Goal: Task Accomplishment & Management: Complete application form

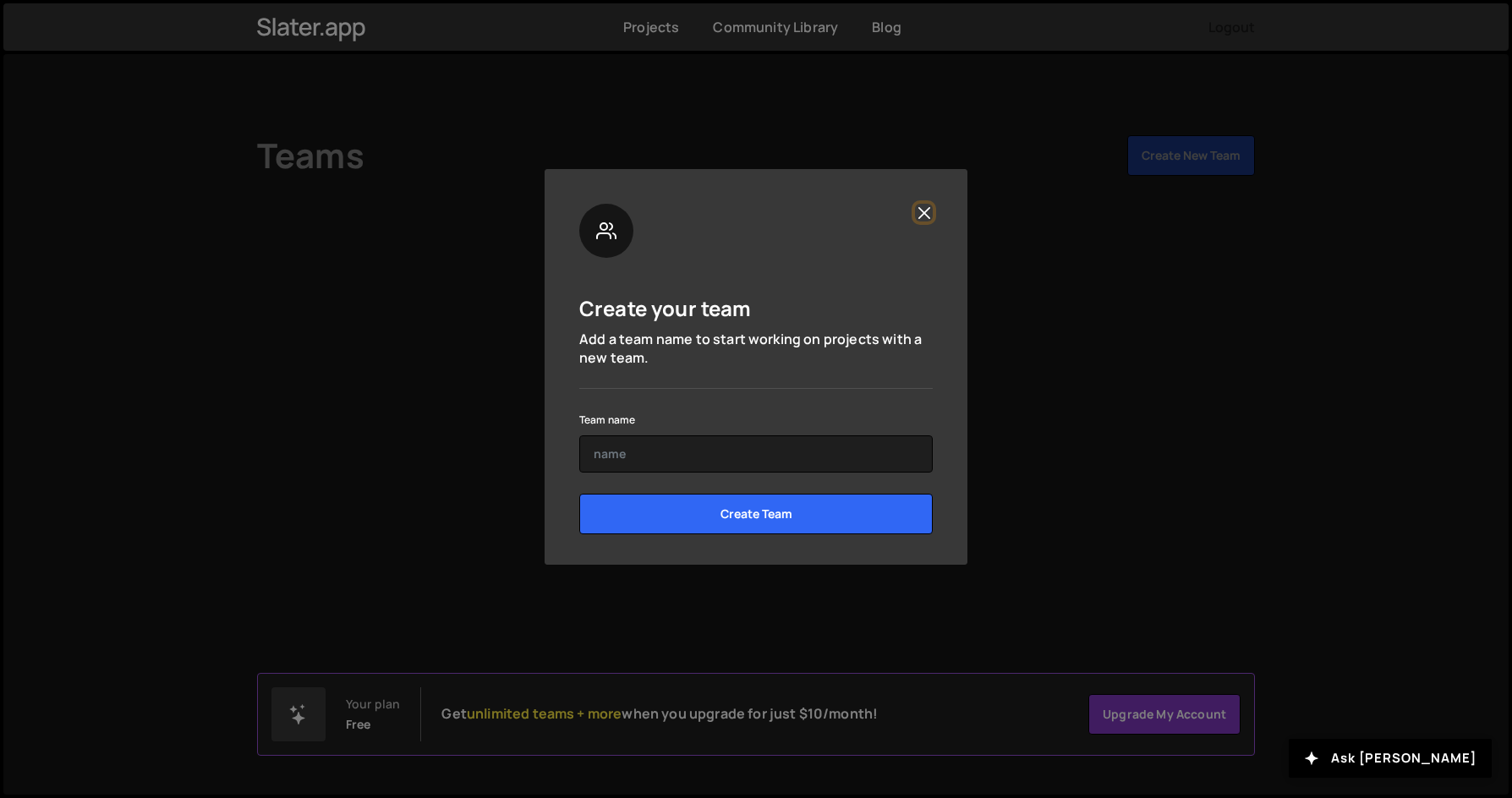
drag, startPoint x: 923, startPoint y: 219, endPoint x: 799, endPoint y: 432, distance: 246.5
click at [801, 431] on div "Create your team Add a team name to start working on projects with a new team. …" at bounding box center [756, 376] width 353 height 344
click at [762, 450] on input "text" at bounding box center [756, 454] width 353 height 38
type input "solarwing"
click at [579, 494] on input "Create Team" at bounding box center [756, 514] width 353 height 40
